Goal: Information Seeking & Learning: Learn about a topic

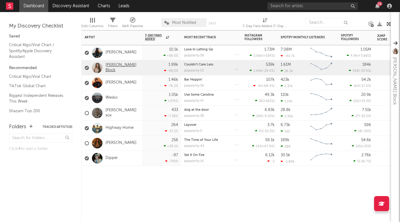
click at [122, 68] on link "[PERSON_NAME] Block" at bounding box center [122, 68] width 33 height 10
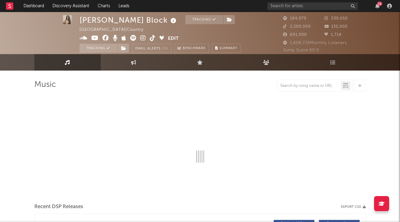
select select "6m"
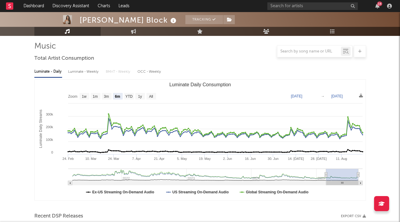
scroll to position [41, 0]
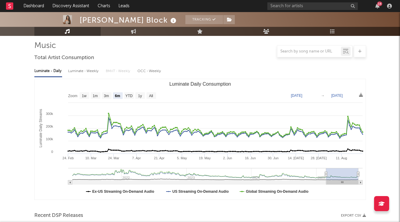
click at [82, 69] on div "Luminate - Weekly" at bounding box center [84, 71] width 32 height 10
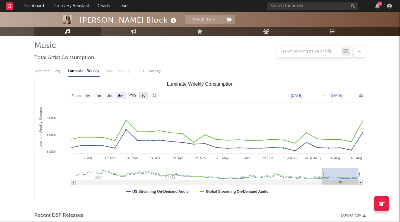
click at [144, 97] on text "1y" at bounding box center [143, 96] width 4 height 4
select select "1y"
type input "[DATE]"
